Goal: Transaction & Acquisition: Book appointment/travel/reservation

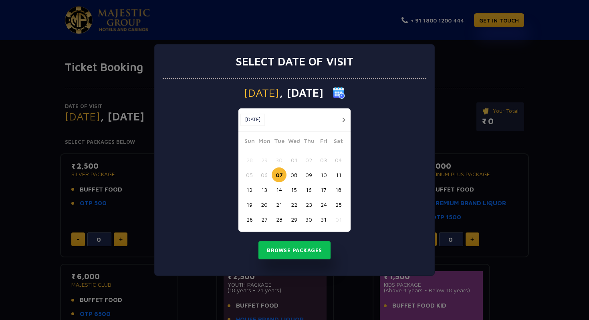
click at [290, 174] on button "08" at bounding box center [294, 174] width 15 height 15
click at [280, 245] on button "Browse Packages" at bounding box center [295, 250] width 72 height 18
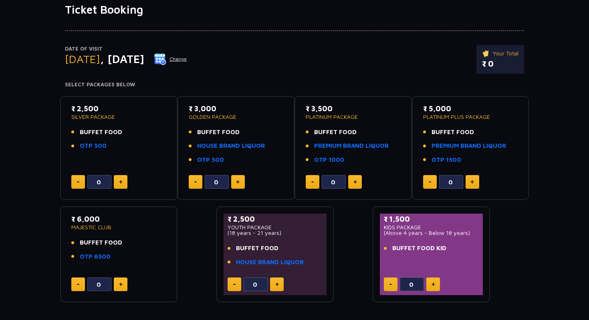
scroll to position [60, 0]
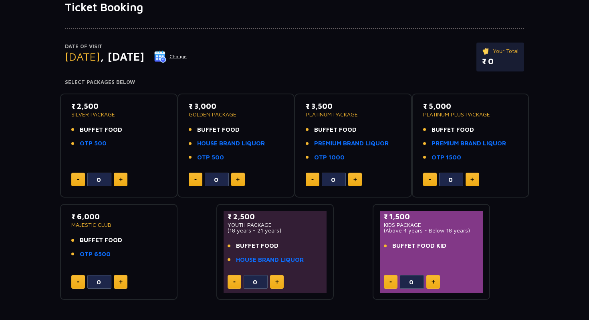
click at [360, 178] on button at bounding box center [355, 179] width 14 height 14
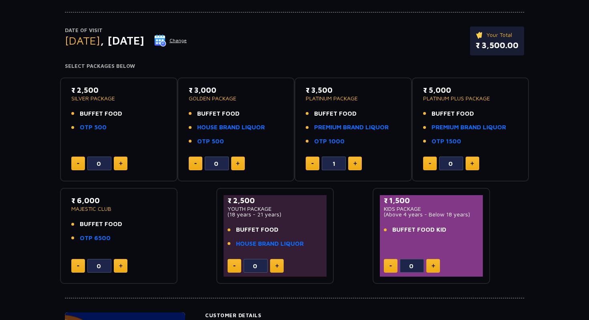
click at [352, 164] on button at bounding box center [355, 163] width 14 height 14
type input "4"
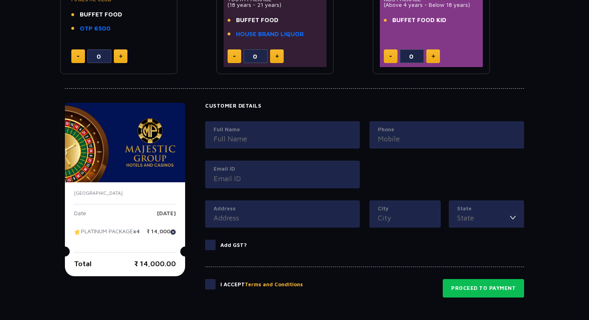
scroll to position [286, 0]
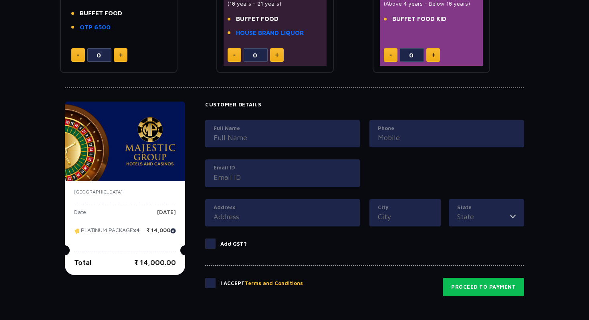
click at [245, 139] on input "Full Name" at bounding box center [283, 137] width 138 height 11
type input "[PERSON_NAME]"
type input "Silver Mall, RNT Marg"
type input "Indore"
type input "[GEOGRAPHIC_DATA]"
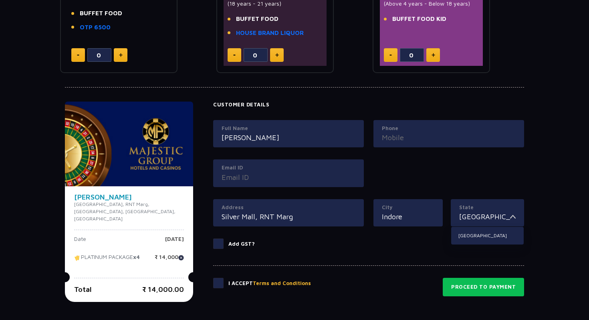
click at [275, 216] on input "Silver Mall, RNT Marg" at bounding box center [289, 216] width 134 height 11
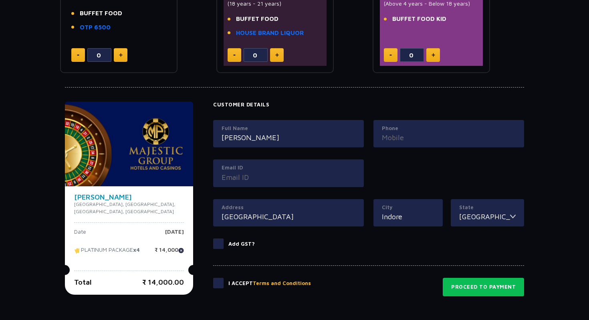
type input "[GEOGRAPHIC_DATA]"
click at [397, 218] on input "Indore" at bounding box center [408, 216] width 53 height 11
type input "[GEOGRAPHIC_DATA]"
click at [499, 216] on input "[GEOGRAPHIC_DATA]" at bounding box center [485, 216] width 51 height 11
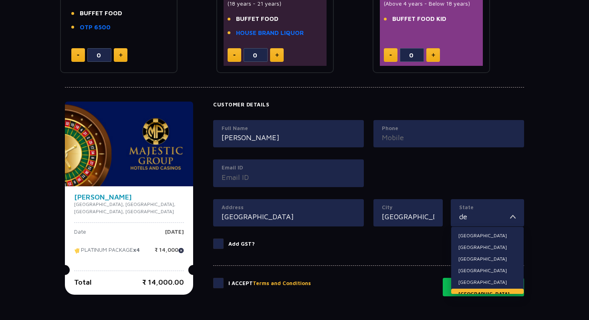
click at [465, 289] on li "[GEOGRAPHIC_DATA]" at bounding box center [487, 293] width 73 height 10
type input "[GEOGRAPHIC_DATA]"
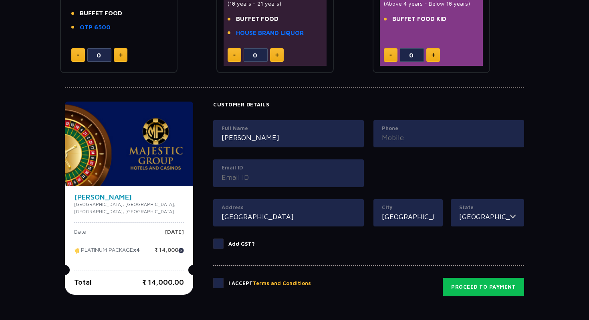
click at [272, 178] on input "Email ID" at bounding box center [289, 177] width 134 height 11
type input "[EMAIL_ADDRESS][DOMAIN_NAME]"
click at [213, 280] on span at bounding box center [218, 282] width 10 height 10
click at [0, 0] on input "checkbox" at bounding box center [0, 0] width 0 height 0
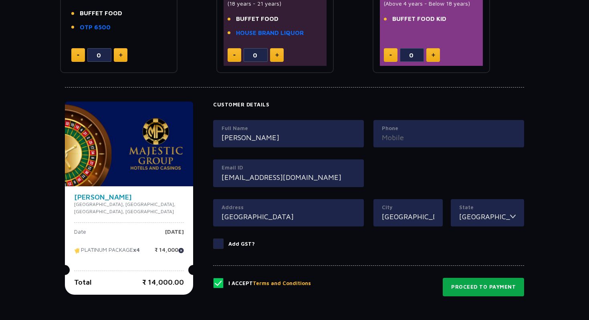
click at [485, 286] on button "Proceed to Payment" at bounding box center [483, 286] width 81 height 18
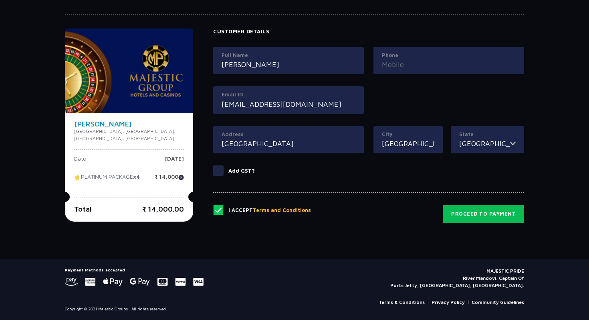
scroll to position [359, 0]
click at [431, 61] on input "Phone" at bounding box center [449, 64] width 134 height 11
type input "6265656526"
click at [502, 221] on button "Proceed to Payment" at bounding box center [483, 213] width 81 height 18
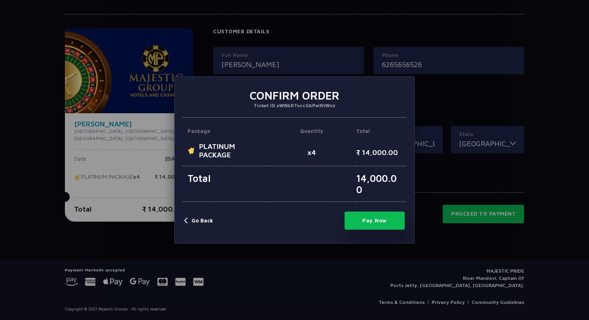
click at [388, 214] on button "Pay Now" at bounding box center [375, 220] width 60 height 18
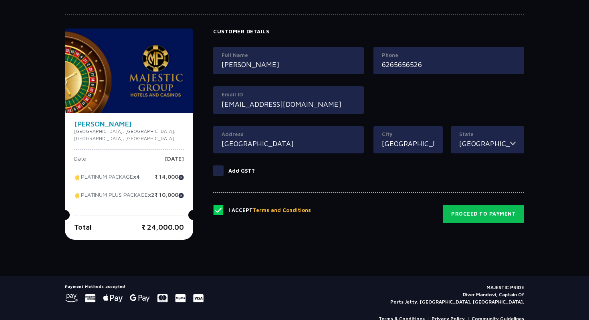
type input "0"
type input "4"
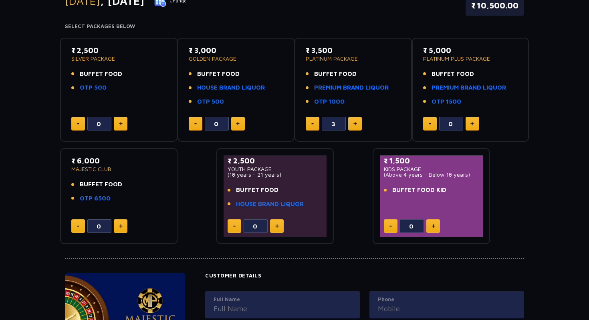
scroll to position [121, 0]
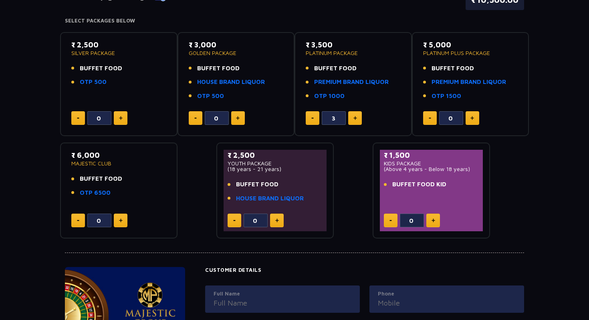
click at [357, 119] on button at bounding box center [355, 118] width 14 height 14
type input "4"
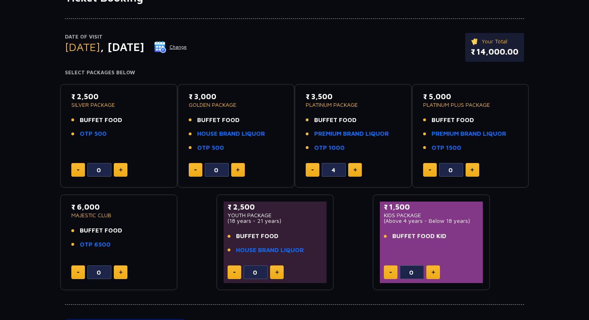
click at [352, 197] on div "₹ 2,500 SILVER PACKAGE BUFFET FOOD OTP 500 0 ₹ 3,000 GOLDEN PACKAGE BUFFET FOOD…" at bounding box center [294, 183] width 469 height 213
click at [238, 166] on button at bounding box center [238, 170] width 14 height 14
click at [193, 176] on div "1" at bounding box center [236, 170] width 95 height 14
click at [193, 172] on button at bounding box center [196, 170] width 14 height 14
type input "0"
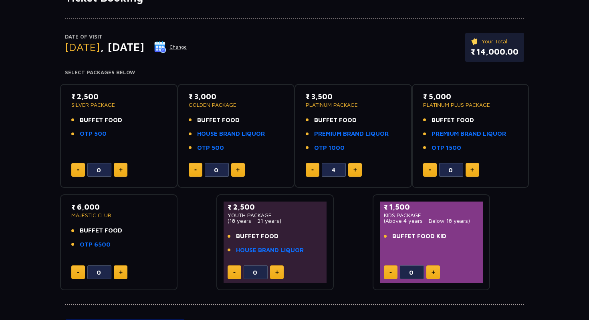
click at [476, 170] on button at bounding box center [473, 170] width 14 height 14
type input "3"
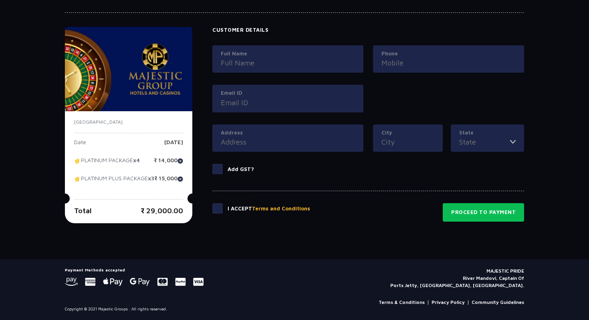
click at [254, 71] on div "Full Name" at bounding box center [288, 59] width 151 height 28
click at [250, 64] on input "Full Name" at bounding box center [288, 62] width 134 height 11
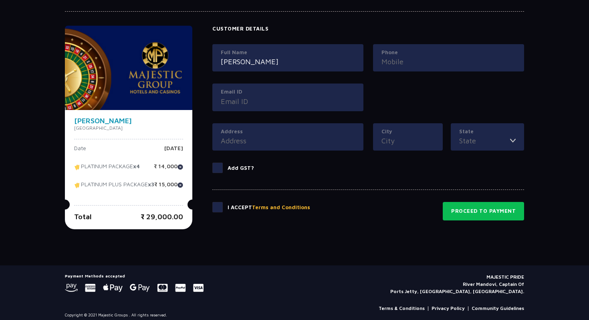
type input "[PERSON_NAME]"
click at [392, 67] on div "Phone" at bounding box center [448, 58] width 151 height 28
click at [392, 65] on input "Phone" at bounding box center [449, 61] width 134 height 11
type input "9"
type input "6265656526"
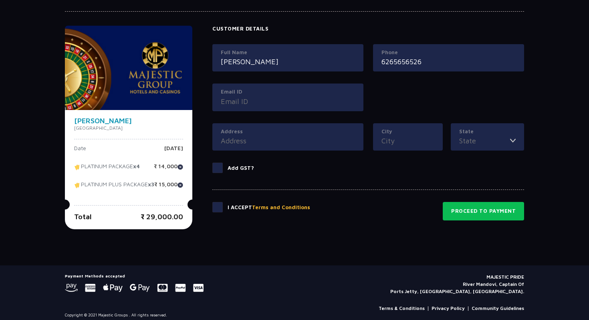
click at [243, 98] on input "Email ID" at bounding box center [288, 101] width 134 height 11
type input "[EMAIL_ADDRESS][DOMAIN_NAME]"
click at [239, 138] on input "Address" at bounding box center [288, 140] width 134 height 11
type input "[GEOGRAPHIC_DATA]"
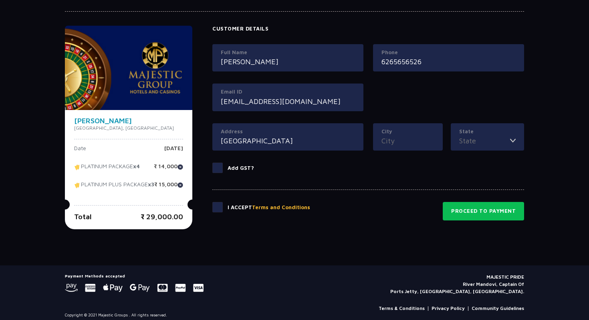
click at [403, 147] on div "City" at bounding box center [408, 137] width 70 height 28
click at [399, 142] on input "City" at bounding box center [408, 140] width 53 height 11
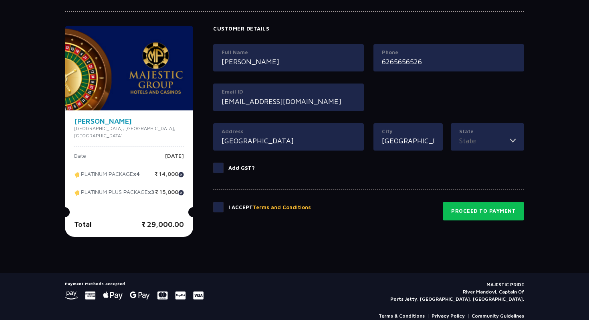
type input "[GEOGRAPHIC_DATA]"
click at [481, 141] on input "State" at bounding box center [485, 140] width 51 height 11
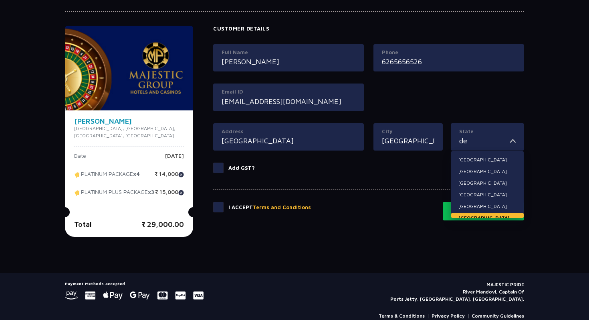
click at [497, 215] on li "[GEOGRAPHIC_DATA]" at bounding box center [487, 218] width 73 height 10
type input "[GEOGRAPHIC_DATA]"
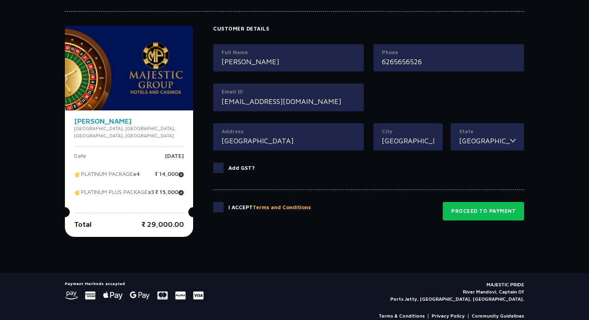
click at [225, 207] on label at bounding box center [220, 207] width 15 height 10
click at [0, 0] on input "checkbox" at bounding box center [0, 0] width 0 height 0
click at [490, 204] on button "Proceed to Payment" at bounding box center [483, 211] width 81 height 18
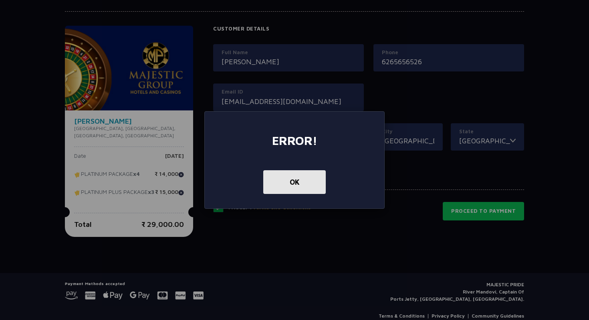
click at [303, 182] on button "OK" at bounding box center [294, 182] width 62 height 24
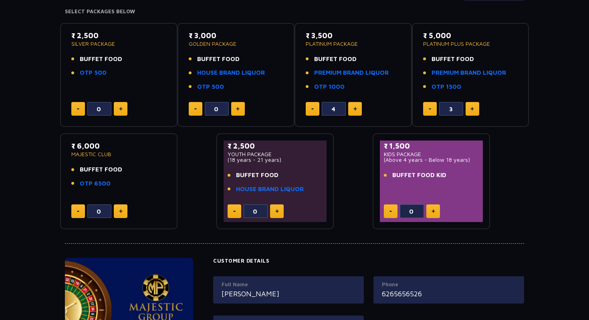
scroll to position [0, 0]
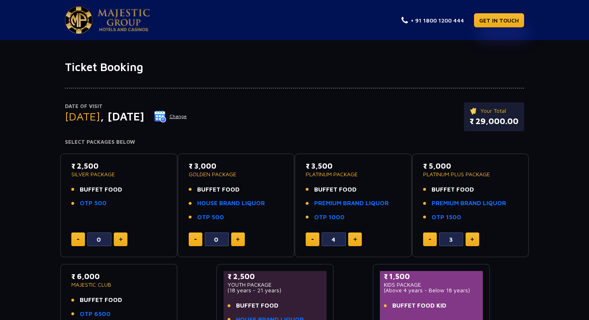
click at [427, 238] on button at bounding box center [430, 239] width 14 height 14
type input "0"
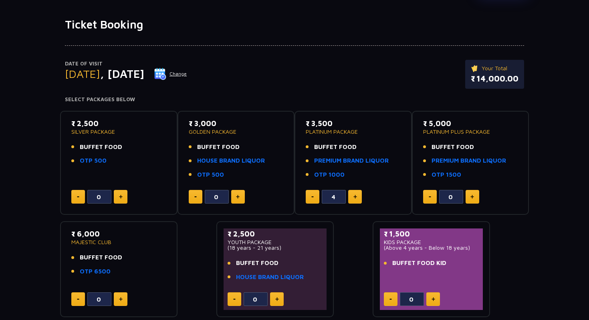
scroll to position [55, 0]
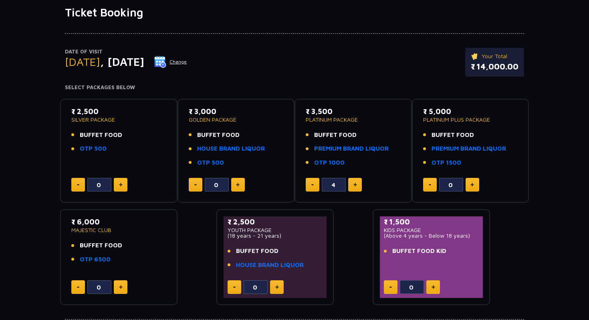
click at [280, 292] on button at bounding box center [277, 287] width 14 height 14
click at [230, 286] on button at bounding box center [235, 287] width 14 height 14
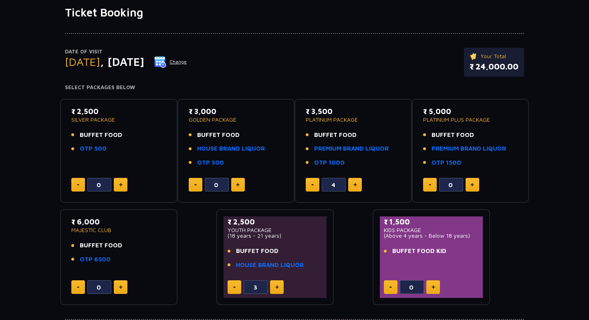
click at [230, 286] on button at bounding box center [235, 287] width 14 height 14
type input "0"
click at [230, 286] on button at bounding box center [235, 287] width 14 height 14
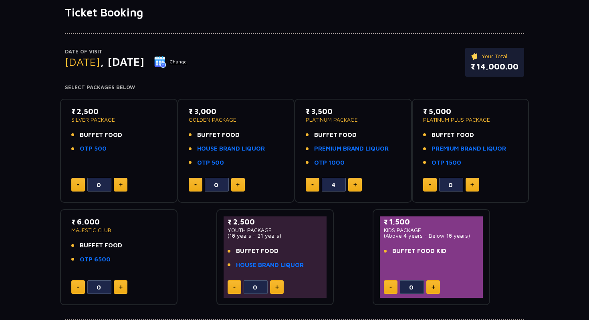
click at [238, 182] on img at bounding box center [238, 184] width 4 height 4
click at [239, 182] on img at bounding box center [238, 184] width 4 height 4
click at [199, 185] on button at bounding box center [196, 185] width 14 height 14
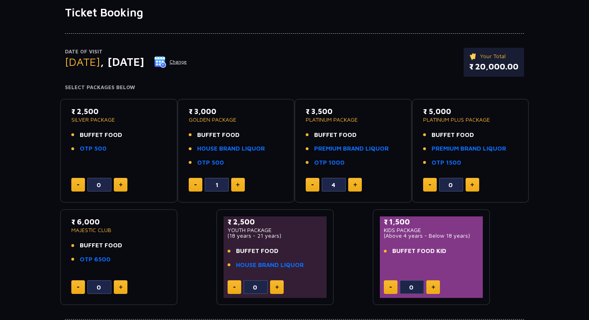
click at [199, 185] on button at bounding box center [196, 185] width 14 height 14
type input "0"
click at [199, 185] on button at bounding box center [196, 185] width 14 height 14
click at [123, 287] on button at bounding box center [121, 287] width 14 height 14
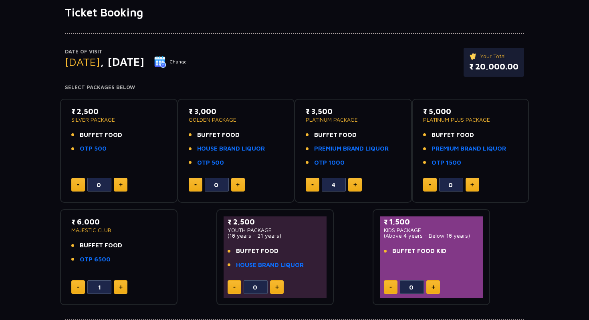
click at [123, 287] on button at bounding box center [121, 287] width 14 height 14
type input "2"
click at [438, 286] on button at bounding box center [434, 287] width 14 height 14
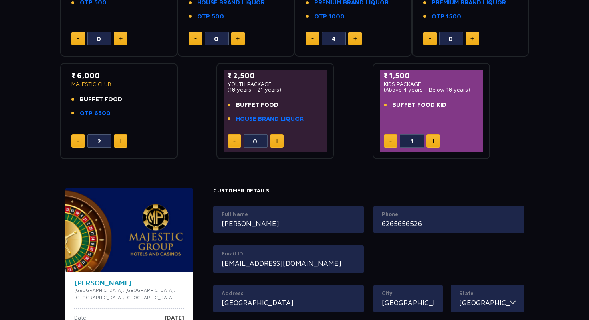
scroll to position [333, 0]
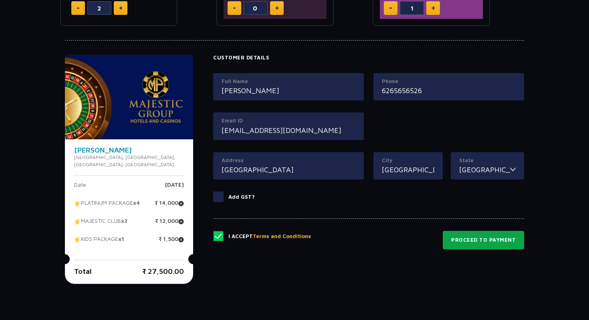
click at [458, 242] on button "Proceed to Payment" at bounding box center [483, 240] width 81 height 18
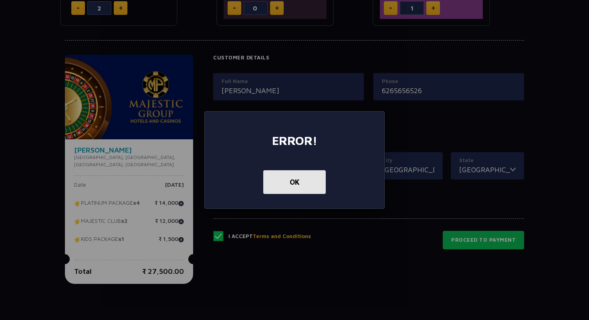
click at [293, 181] on button "OK" at bounding box center [294, 182] width 62 height 24
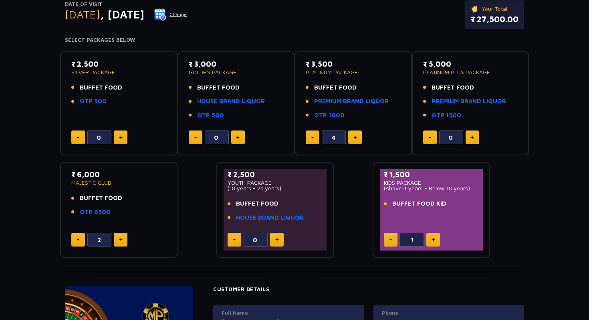
scroll to position [140, 0]
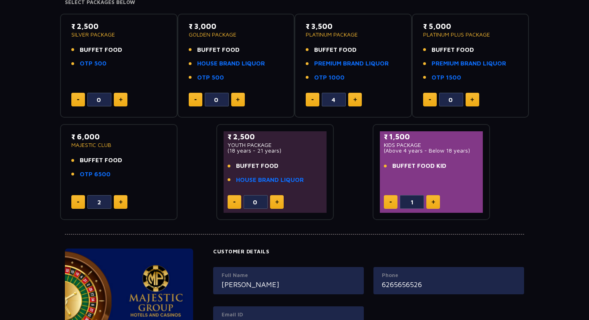
click at [389, 202] on button at bounding box center [391, 202] width 14 height 14
type input "0"
click at [73, 201] on button at bounding box center [78, 202] width 14 height 14
type input "0"
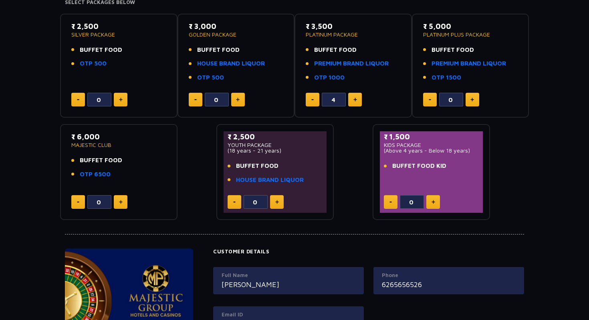
click at [317, 104] on button at bounding box center [313, 100] width 14 height 14
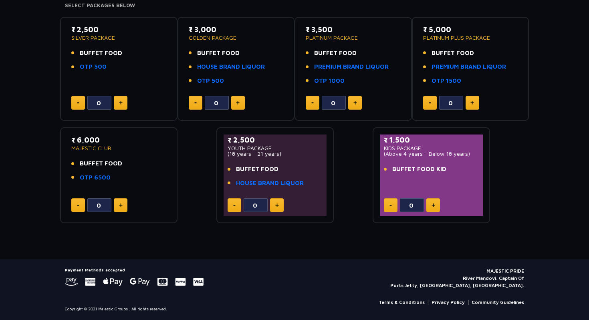
click at [358, 102] on button at bounding box center [355, 103] width 14 height 14
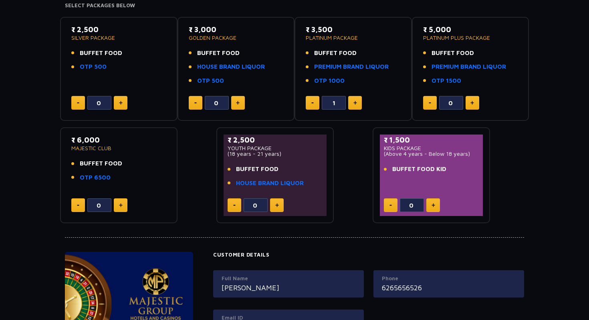
click at [358, 102] on button at bounding box center [355, 103] width 14 height 14
type input "4"
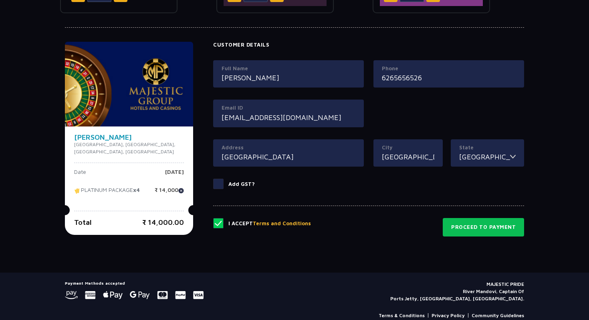
scroll to position [351, 0]
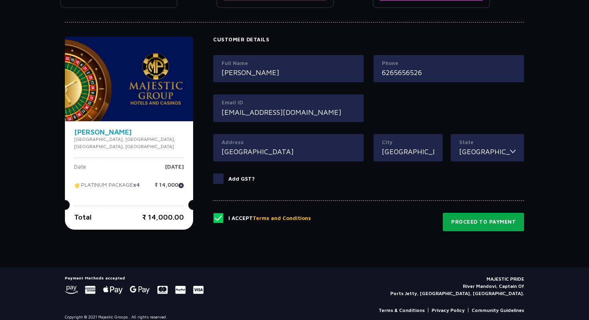
click at [466, 220] on button "Proceed to Payment" at bounding box center [483, 222] width 81 height 18
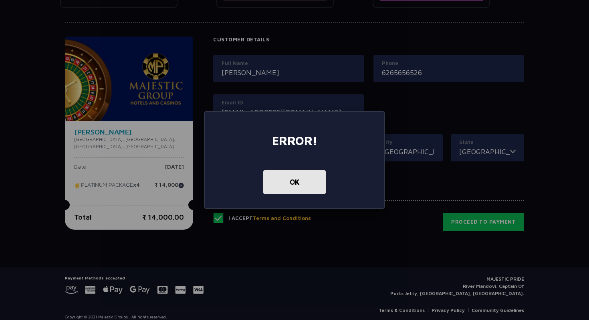
click at [290, 176] on button "OK" at bounding box center [294, 182] width 62 height 24
